Goal: Feedback & Contribution: Submit feedback/report problem

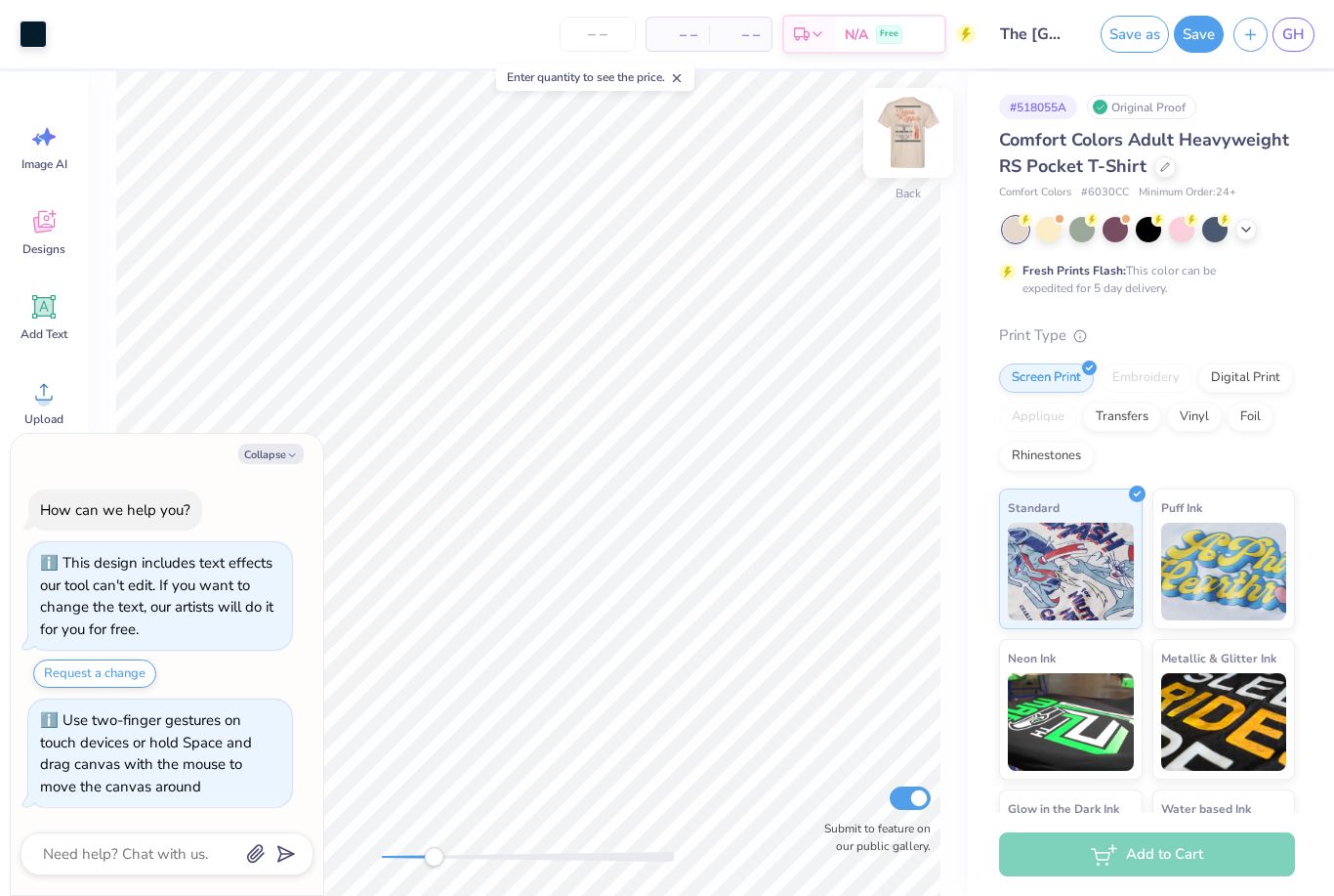
click at [908, 140] on img at bounding box center [909, 133] width 79 height 79
click at [271, 453] on button "Collapse" at bounding box center [271, 453] width 66 height 21
type textarea "x"
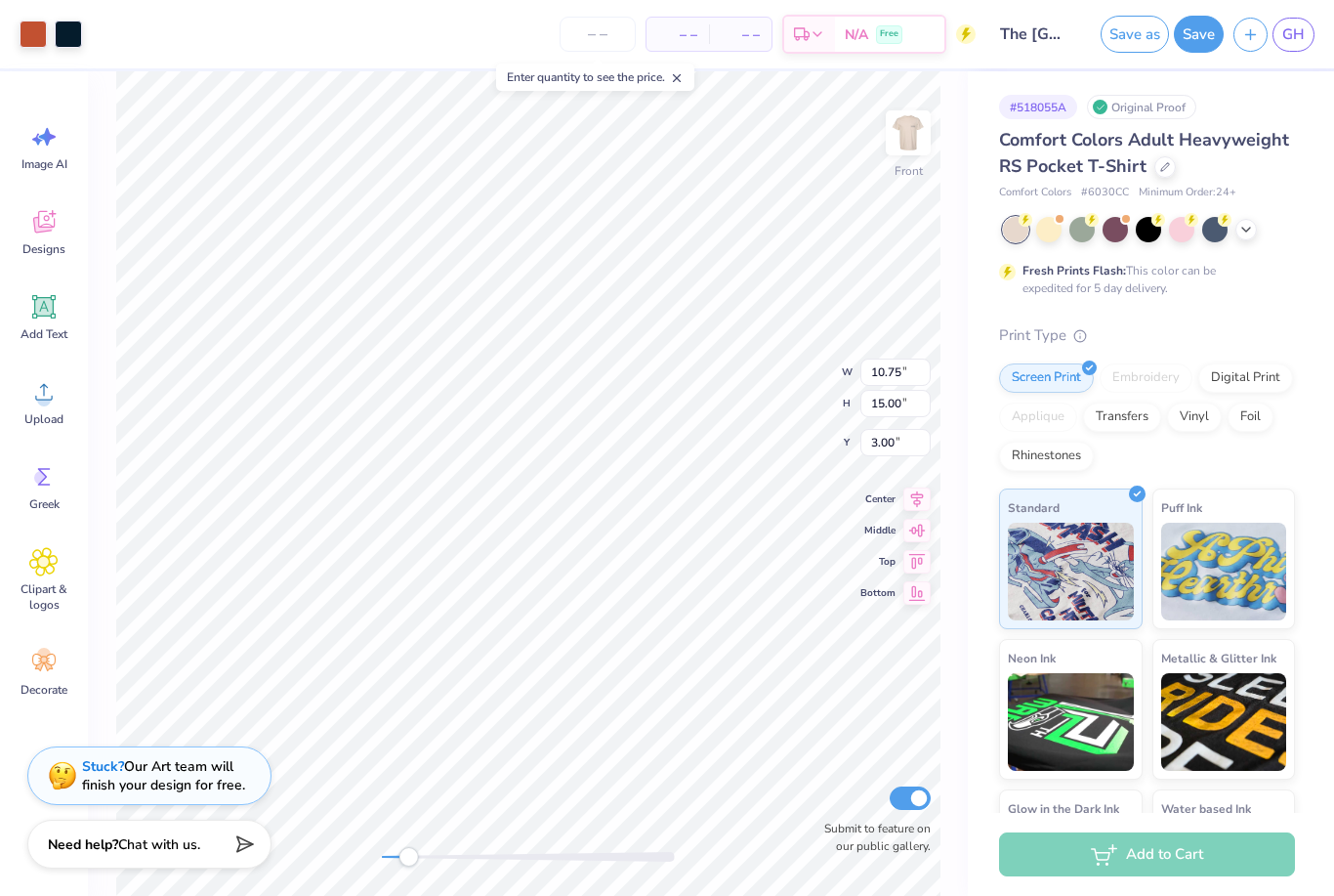
click at [135, 765] on div "Stuck? Our Art team will finish your design for free." at bounding box center [164, 776] width 163 height 37
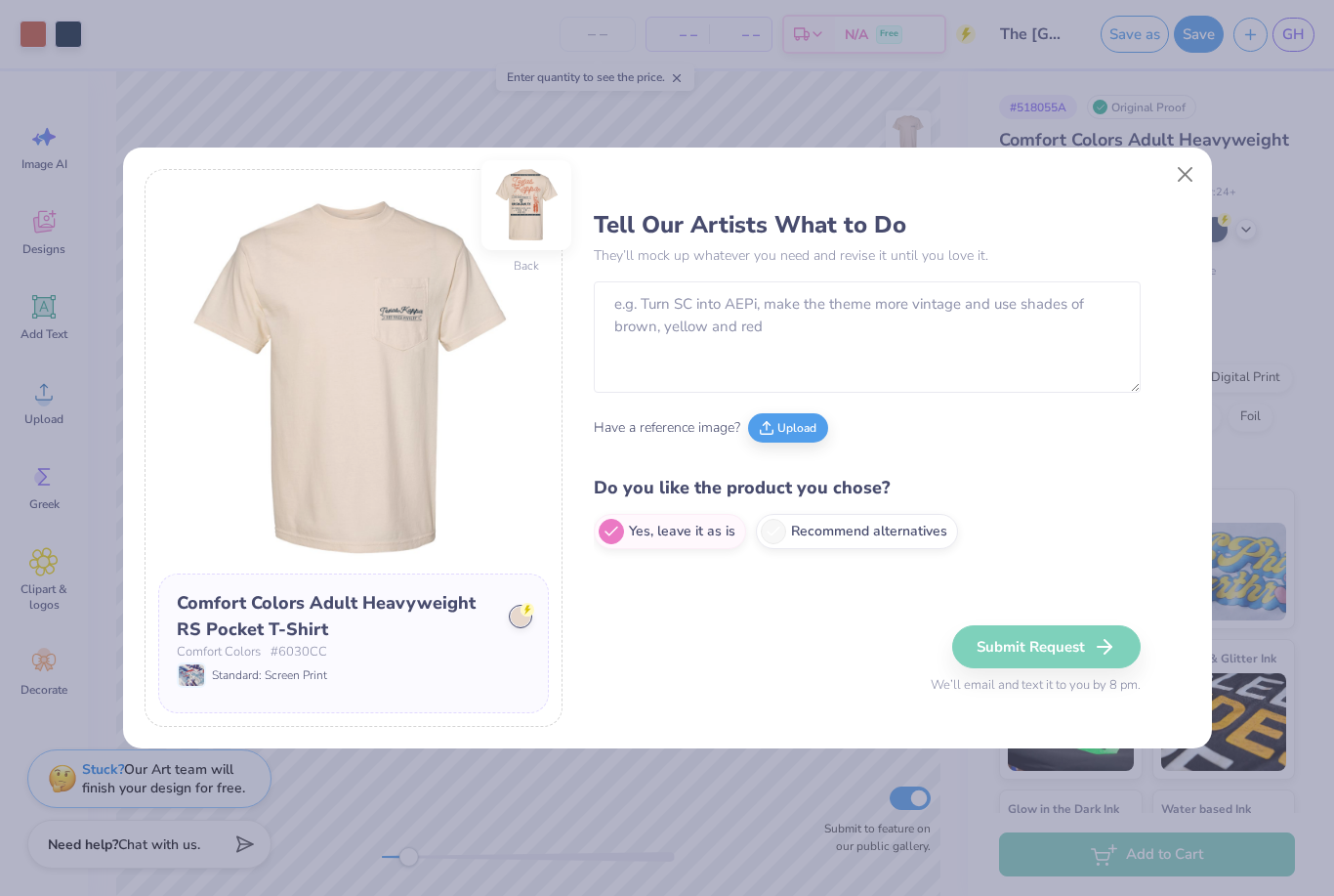
click at [527, 210] on img at bounding box center [526, 204] width 89 height 89
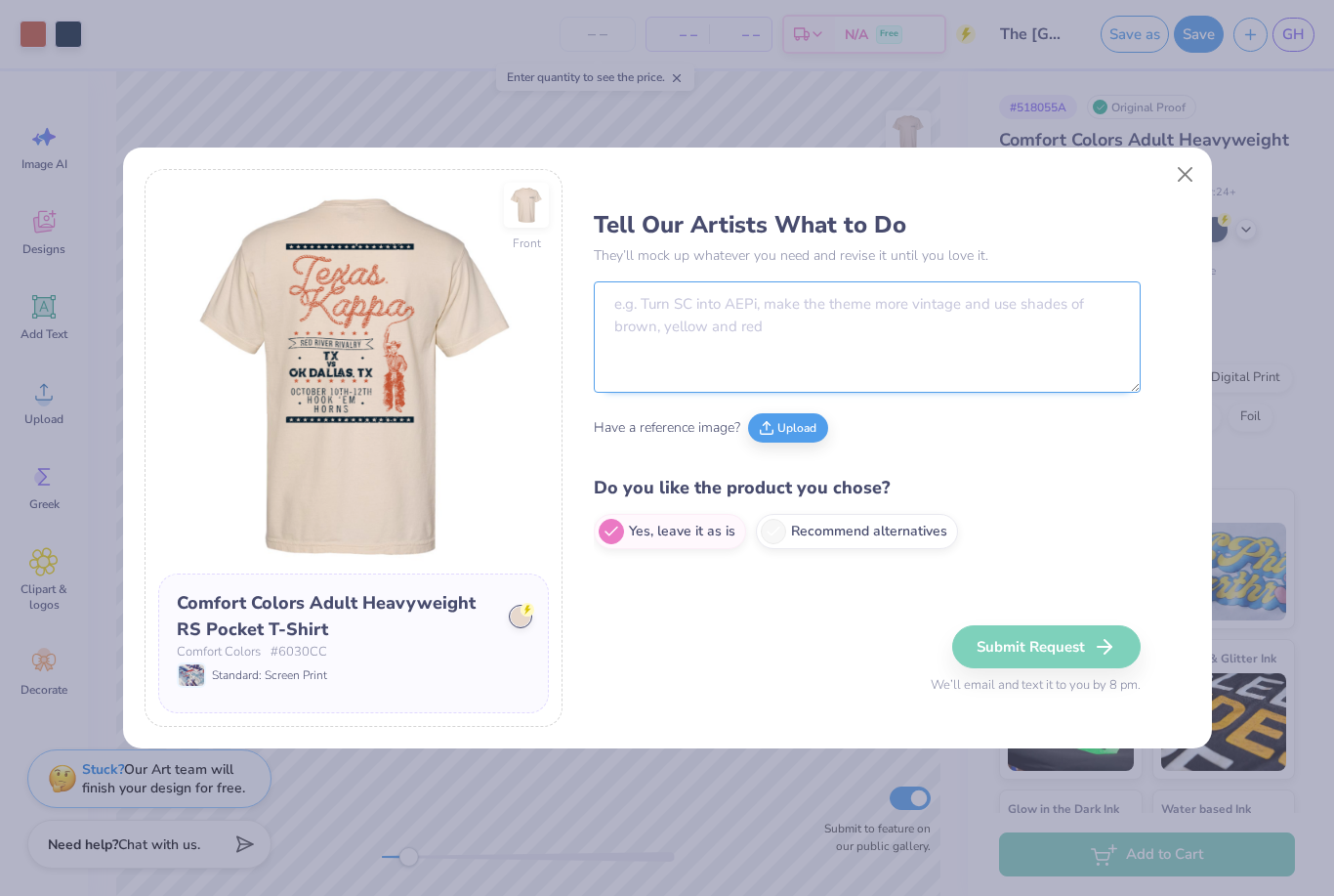
click at [724, 300] on textarea at bounding box center [867, 336] width 547 height 111
click at [532, 205] on img at bounding box center [526, 204] width 89 height 89
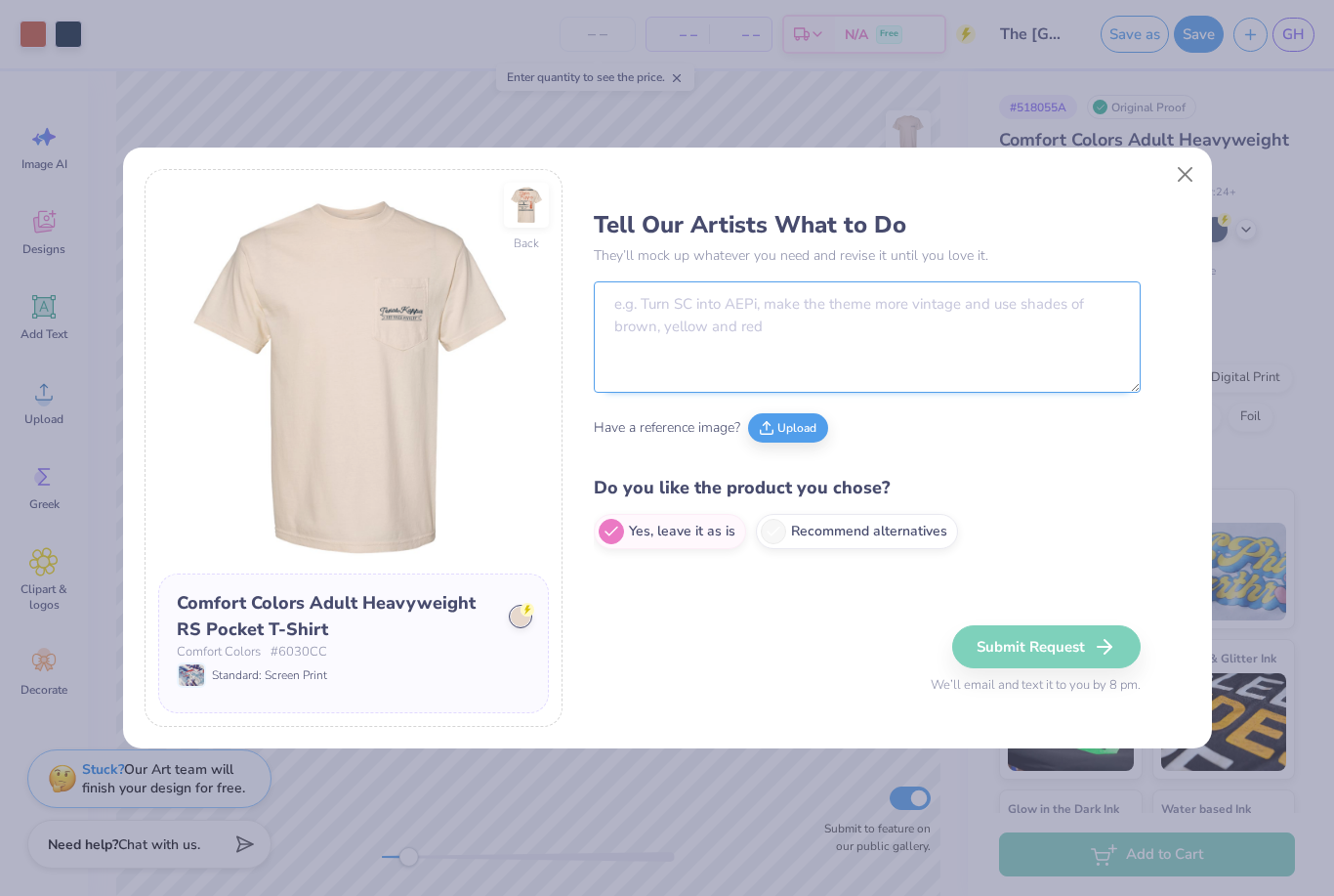
click at [746, 339] on textarea at bounding box center [867, 336] width 547 height 111
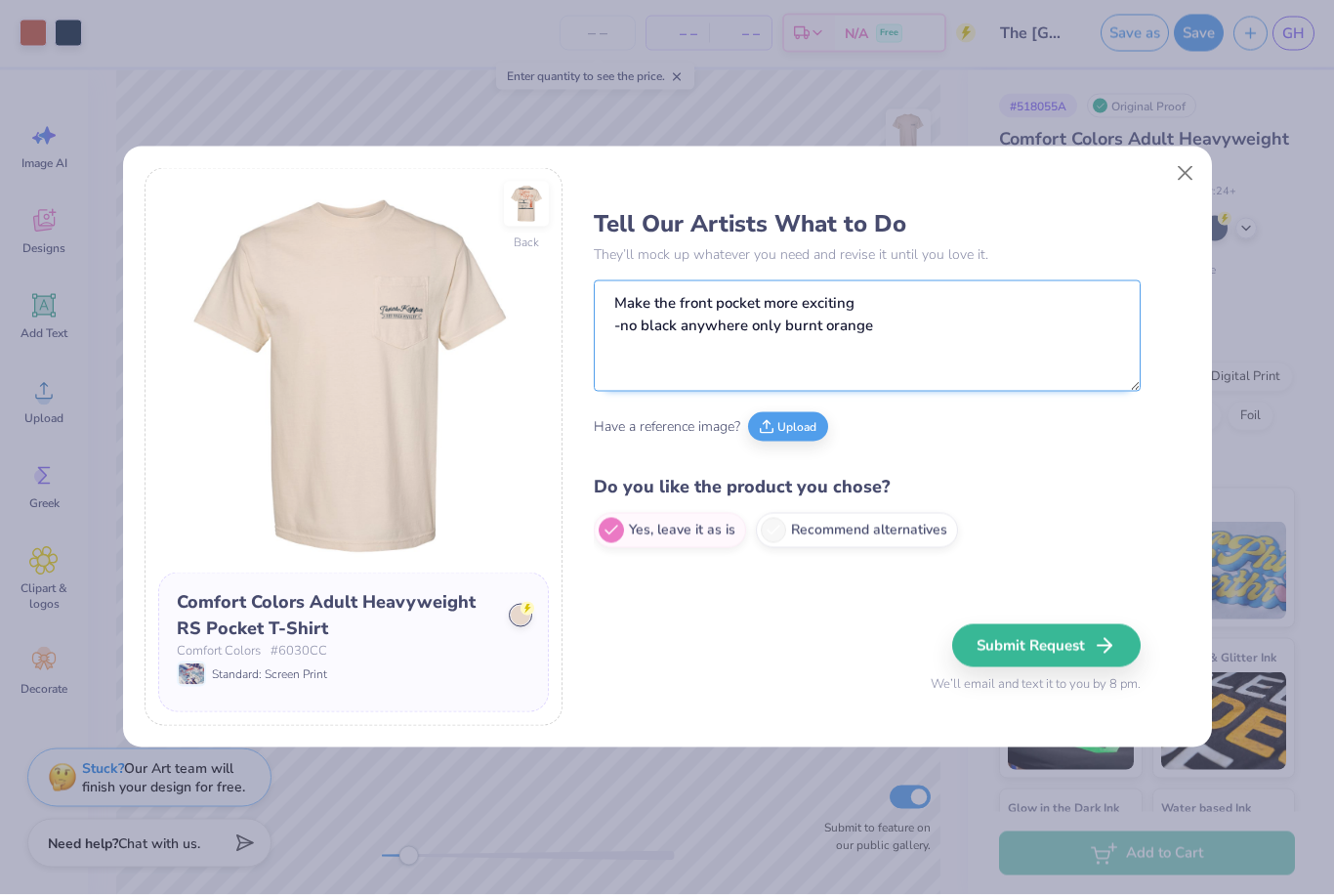
click at [621, 307] on textarea "Make the front pocket more exciting -no black anywhere only burnt orange" at bounding box center [867, 336] width 547 height 111
click at [924, 310] on textarea "-Make the front pocket more exciting -no black anywhere only burnt orange" at bounding box center [867, 336] width 547 height 111
click at [986, 333] on textarea "-Make the front pocket more exciting -no black anywhere only burnt orange" at bounding box center [867, 336] width 547 height 111
click at [525, 204] on img at bounding box center [526, 204] width 89 height 89
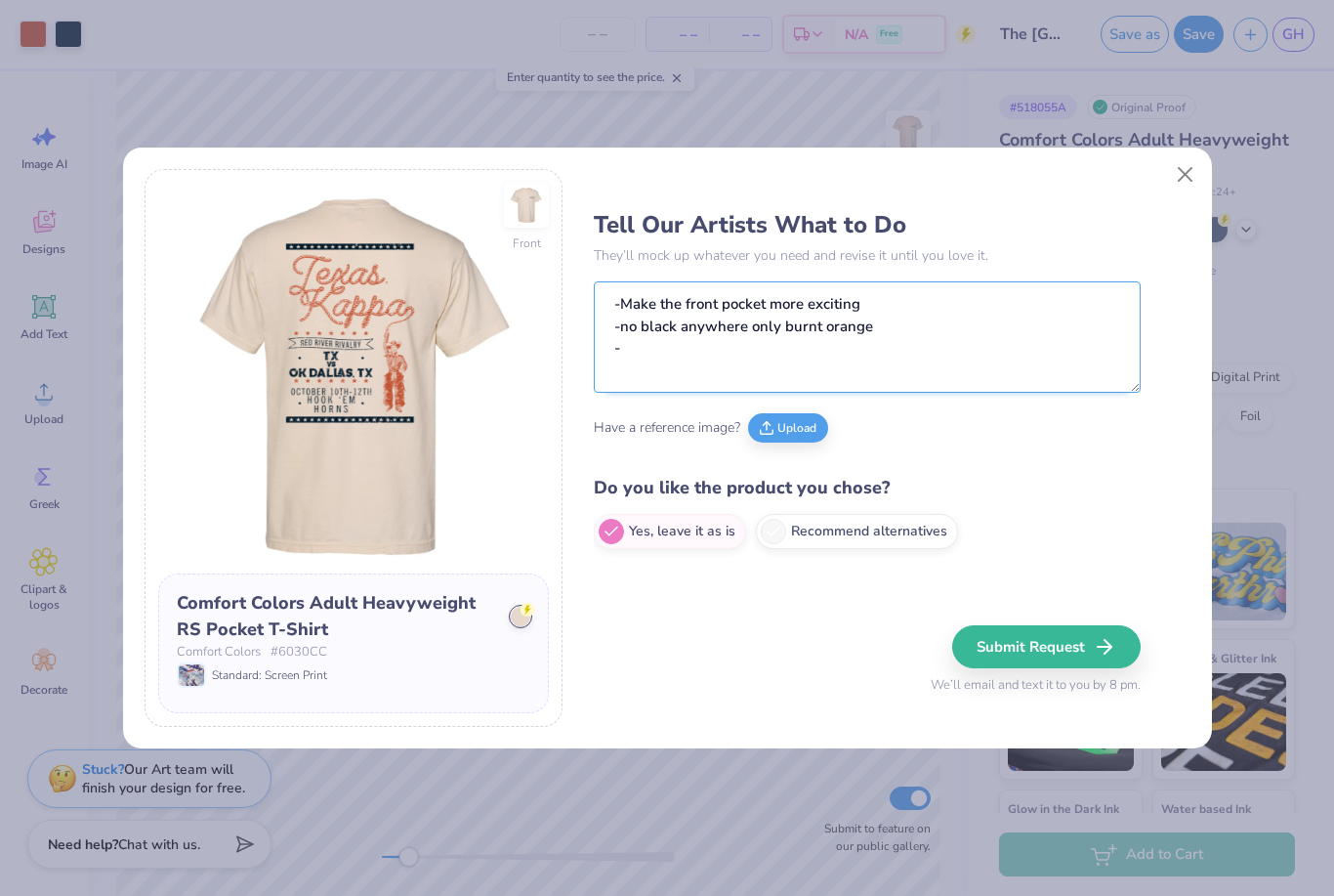
click at [715, 349] on textarea "-Make the front pocket more exciting -no black anywhere only burnt orange -" at bounding box center [867, 336] width 547 height 111
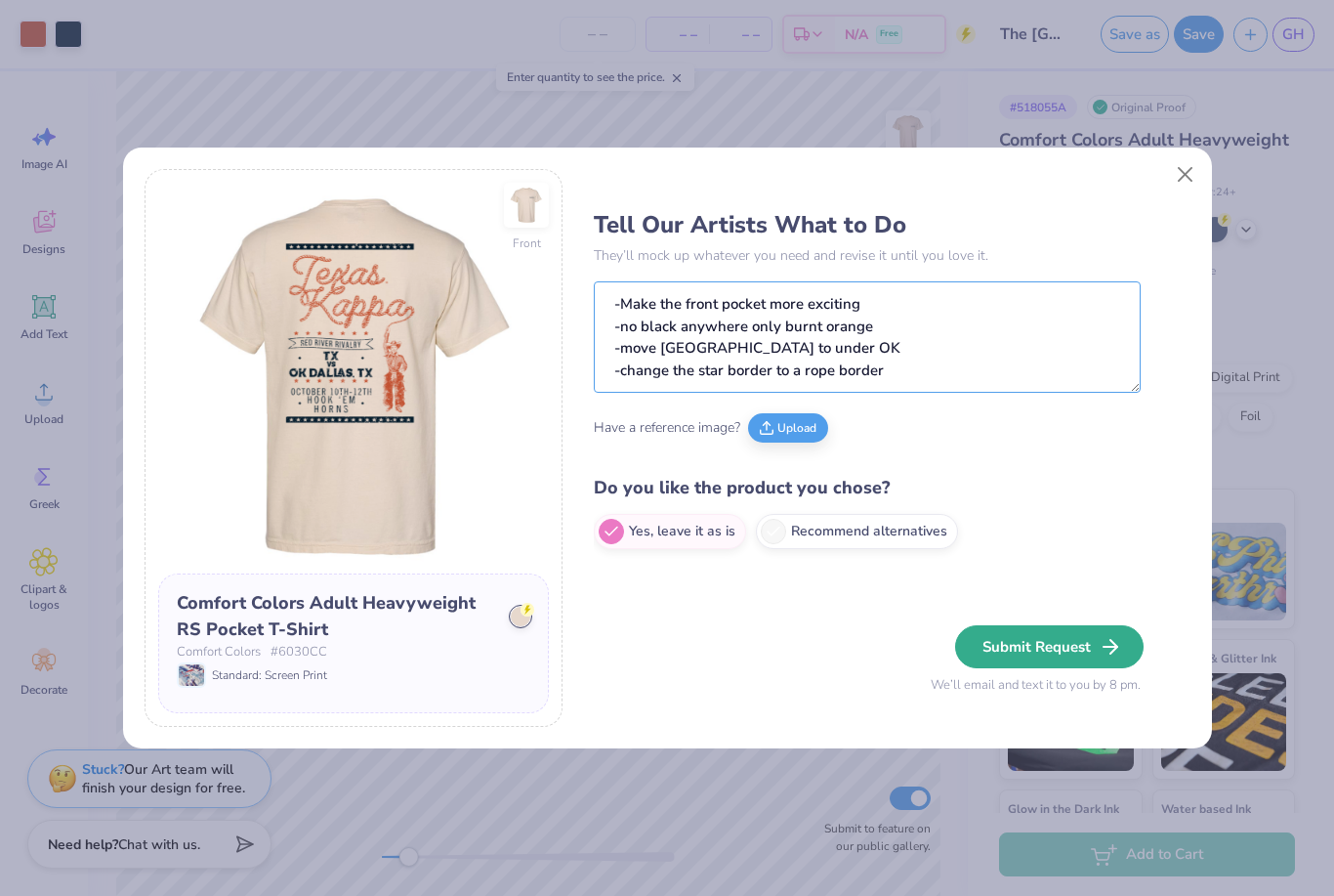
type textarea "-Make the front pocket more exciting -no black anywhere only burnt orange -move…"
click at [1063, 655] on button "Submit Request" at bounding box center [1049, 646] width 189 height 43
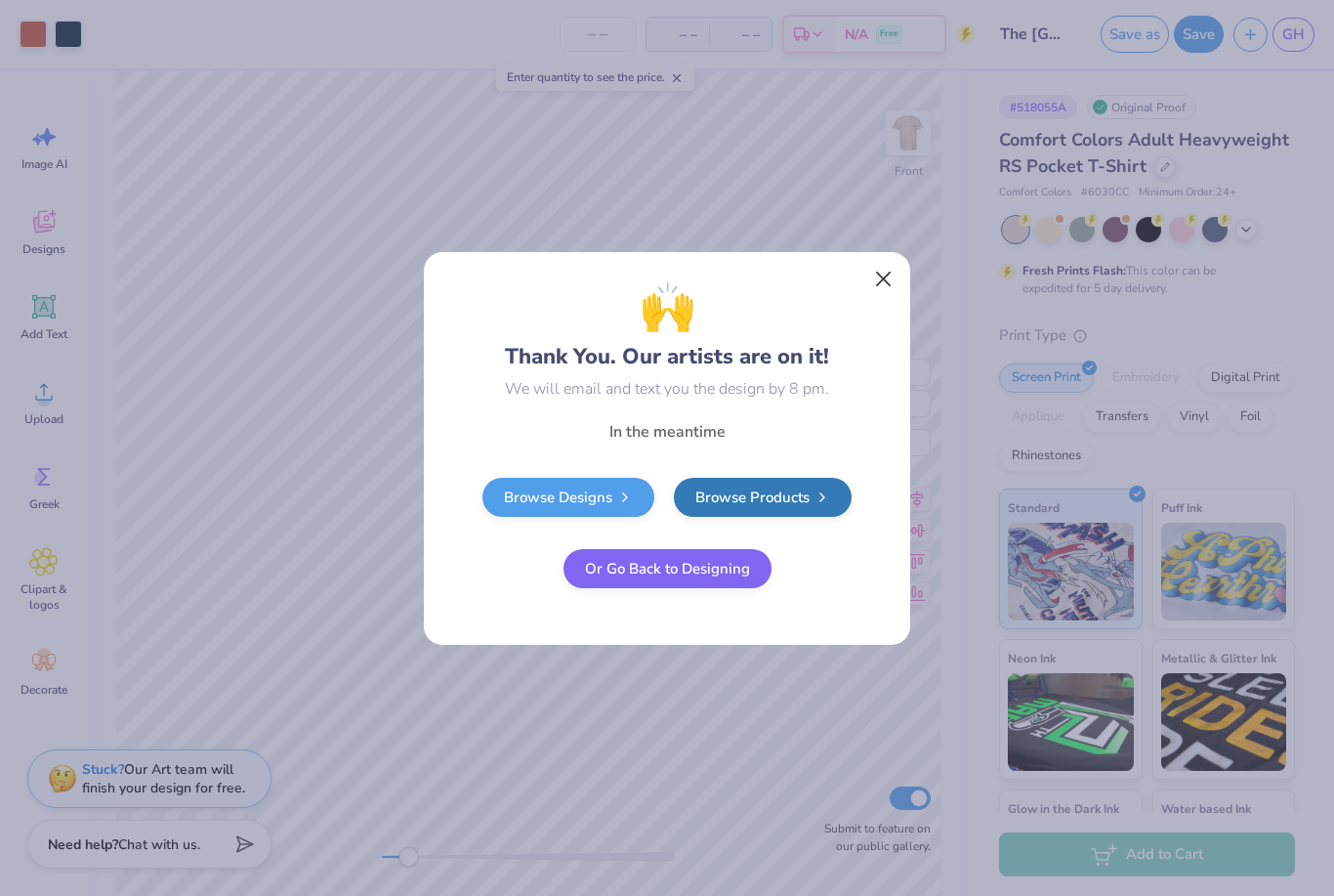
click at [869, 283] on button "Close" at bounding box center [884, 278] width 37 height 37
